Goal: Task Accomplishment & Management: Use online tool/utility

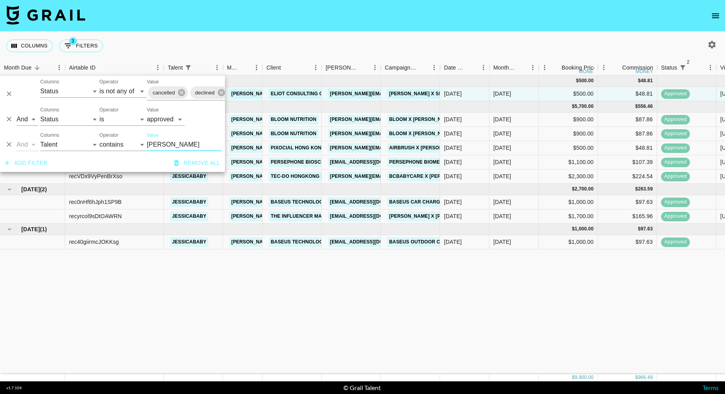
select select "status"
select select "isNotAnyOf"
select select "status"
select select "approved"
select select "talentName"
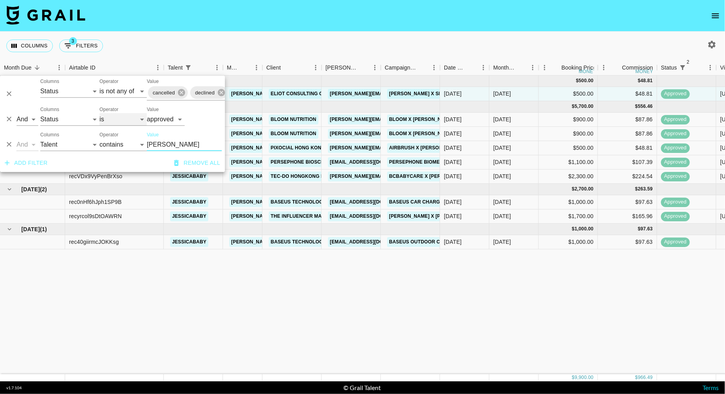
click at [120, 117] on select "is is not is any of is not any of" at bounding box center [122, 119] width 47 height 13
drag, startPoint x: 151, startPoint y: 34, endPoint x: 131, endPoint y: 108, distance: 75.9
click at [151, 34] on div "Columns 3 Filters + Booking" at bounding box center [362, 46] width 725 height 28
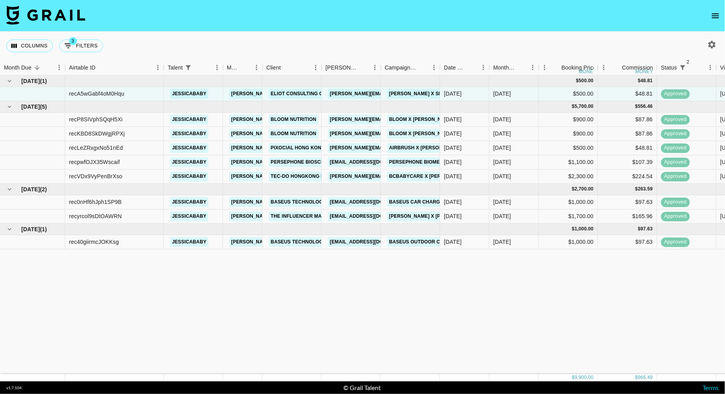
click at [154, 43] on div "Columns 3 Filters + Booking" at bounding box center [362, 46] width 725 height 28
drag, startPoint x: 139, startPoint y: 118, endPoint x: 68, endPoint y: 117, distance: 71.8
click at [68, 117] on div "recP8SIVphSQqH5Xi" at bounding box center [114, 120] width 99 height 14
copy div "recP8SIVphSQqH5Xi"
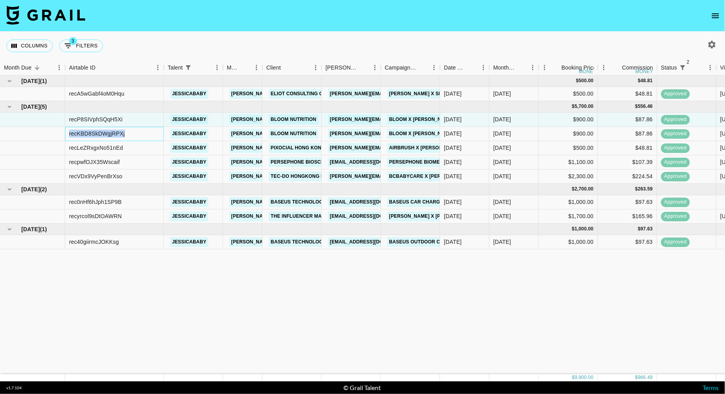
drag, startPoint x: 130, startPoint y: 135, endPoint x: 66, endPoint y: 133, distance: 64.4
click at [66, 133] on div "recKBD8SkDWgjRPXj" at bounding box center [114, 134] width 99 height 14
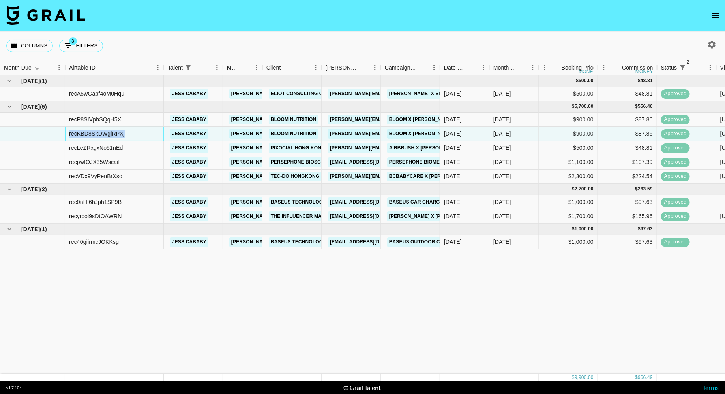
copy div "recKBD8SkDWgjRPXj"
drag, startPoint x: 87, startPoint y: 95, endPoint x: 228, endPoint y: 114, distance: 141.9
click at [68, 95] on div "recA5wGabf4oM0Hqu" at bounding box center [114, 94] width 99 height 14
copy div "recA5wGabf4oM0Hqu"
